Goal: Information Seeking & Learning: Learn about a topic

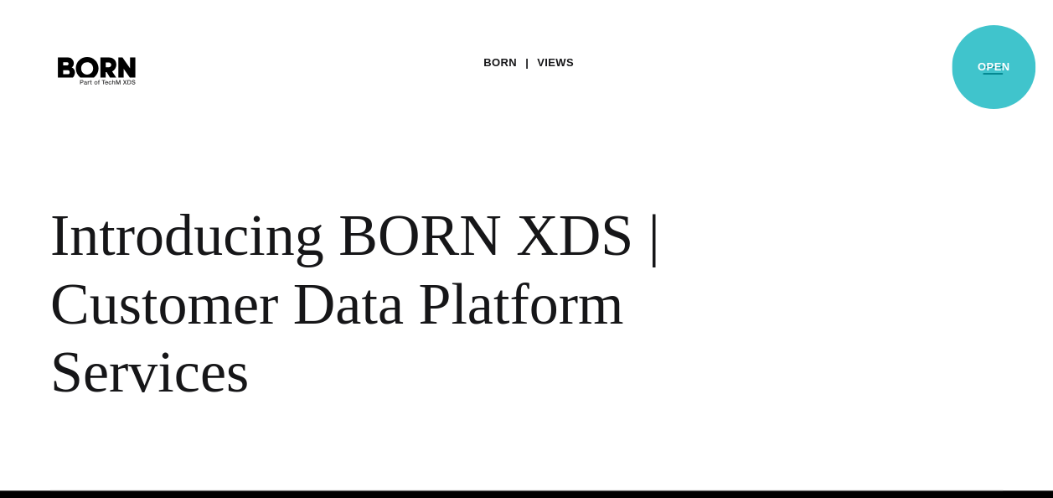
click at [994, 67] on button "Primary Menu" at bounding box center [993, 69] width 40 height 35
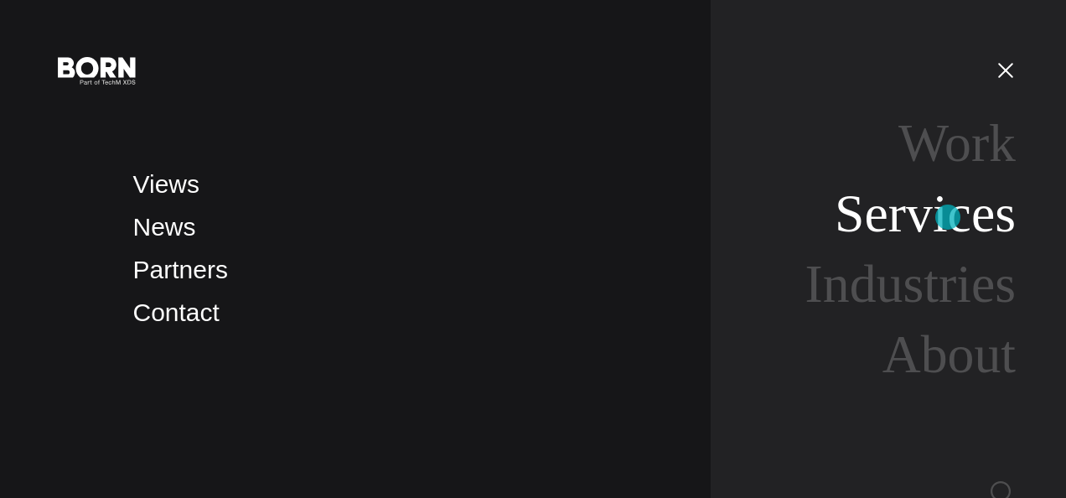
click at [948, 217] on link "Services" at bounding box center [925, 213] width 181 height 59
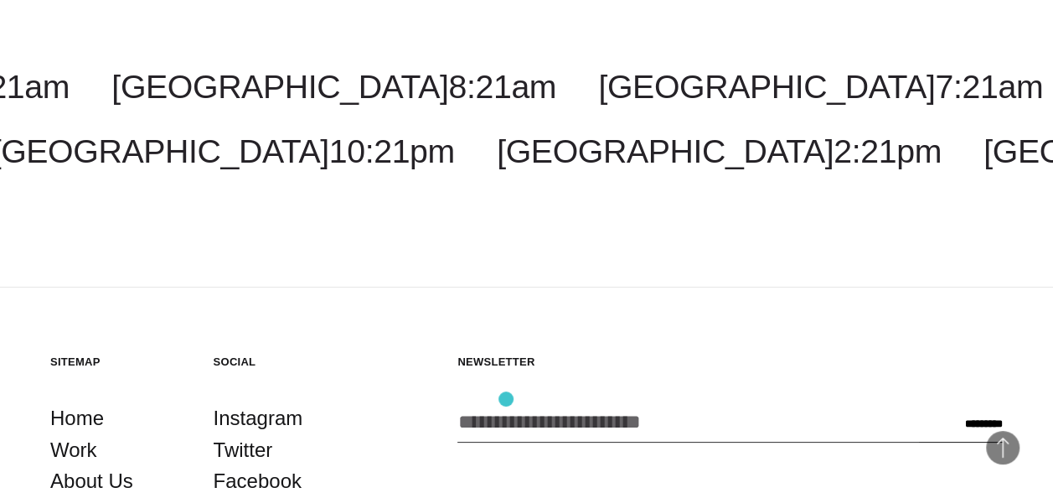
scroll to position [3268, 0]
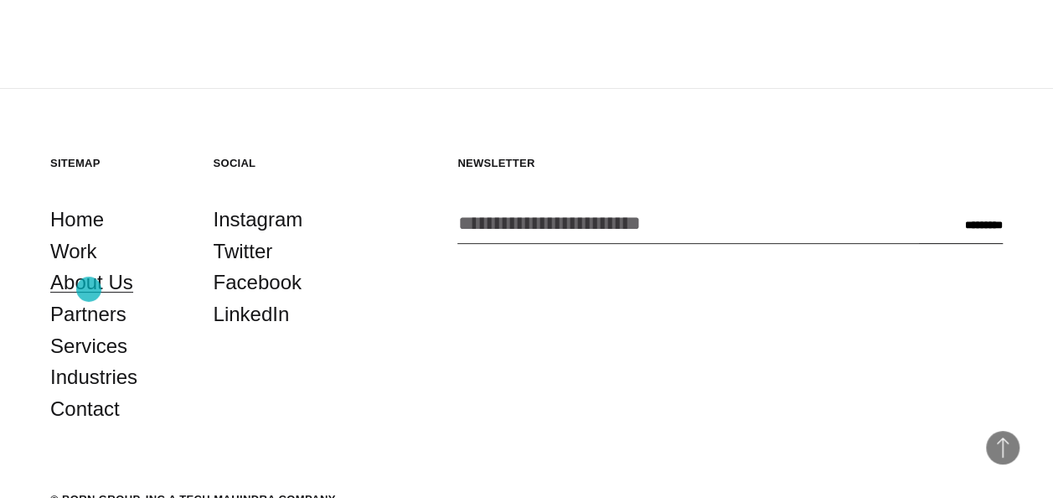
click at [89, 289] on link "About Us" at bounding box center [91, 282] width 83 height 32
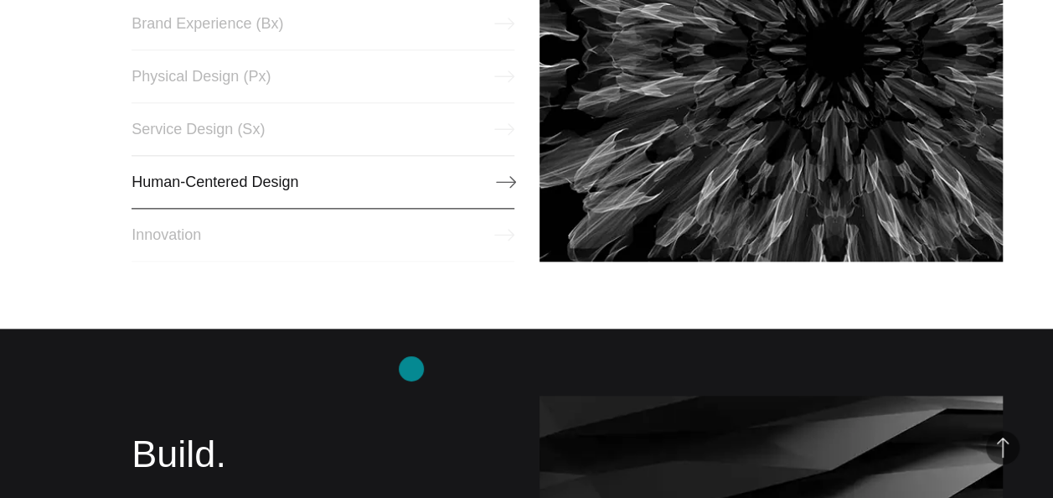
scroll to position [922, 0]
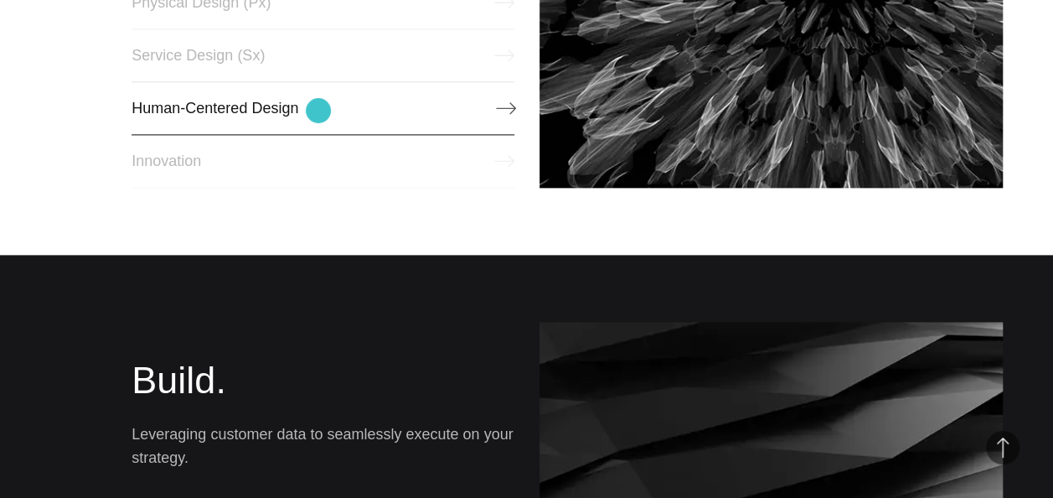
click at [318, 111] on link "Human-Centered Design" at bounding box center [323, 108] width 382 height 54
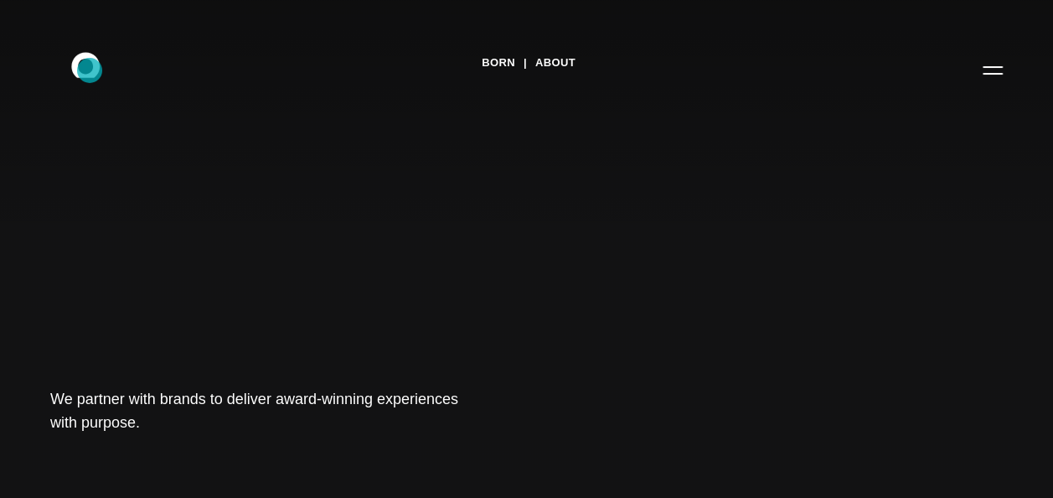
click at [90, 70] on icon ".st0{display:none;} .st1{display:inline;} .st2{font-family:'HelveticaNeue-Mediu…" at bounding box center [97, 70] width 107 height 44
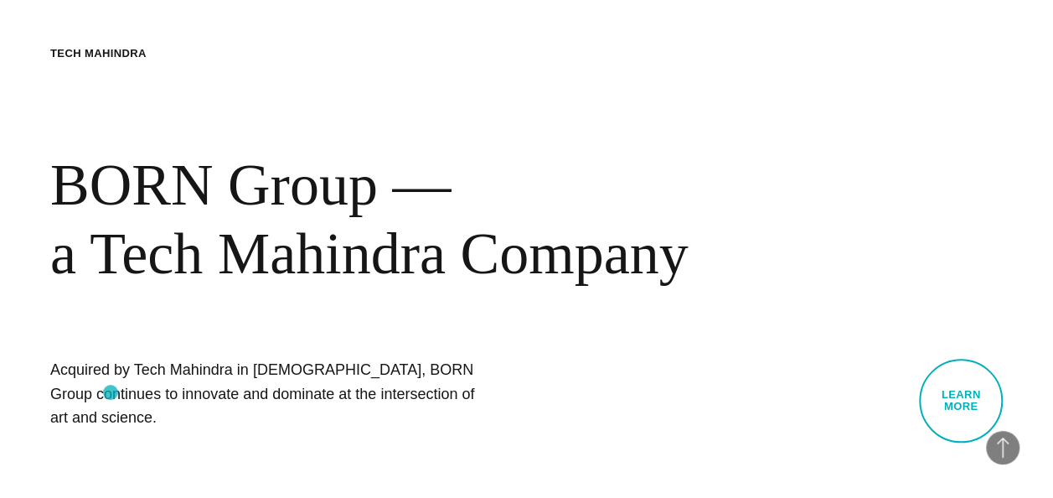
scroll to position [587, 0]
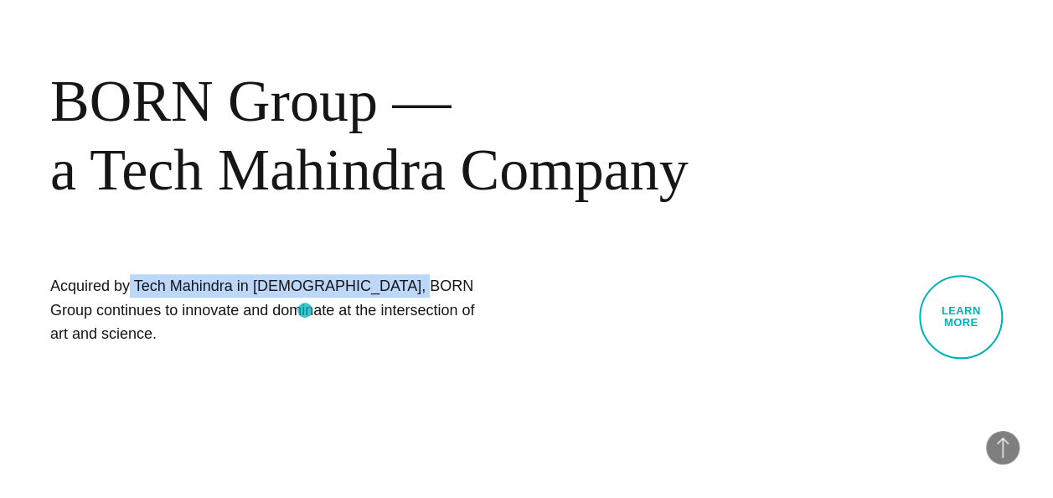
drag, startPoint x: 49, startPoint y: 308, endPoint x: 305, endPoint y: 310, distance: 256.4
click at [305, 310] on div "BORN About Tech Mahindra BORN Group — a Tech Mahindra Company Acquired by Tech …" at bounding box center [526, 160] width 1053 height 498
drag, startPoint x: 65, startPoint y: 108, endPoint x: 688, endPoint y: 193, distance: 628.3
click at [688, 193] on div "BORN Group — a Tech Mahindra Company" at bounding box center [402, 135] width 704 height 137
copy div "BORN Group — a Tech Mahindra Company"
